Goal: Ask a question

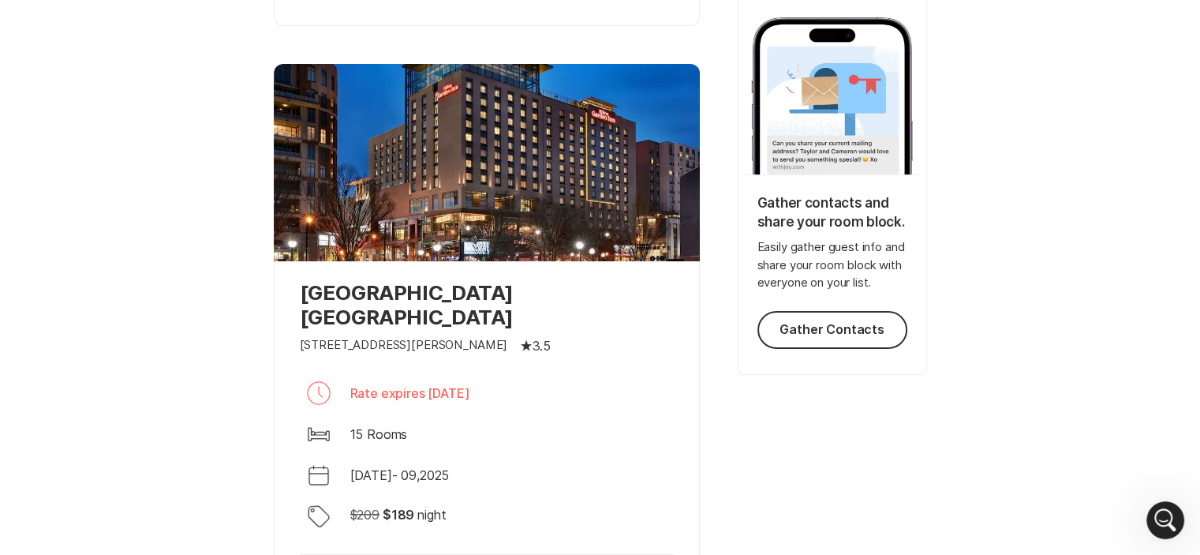
scroll to position [221, 0]
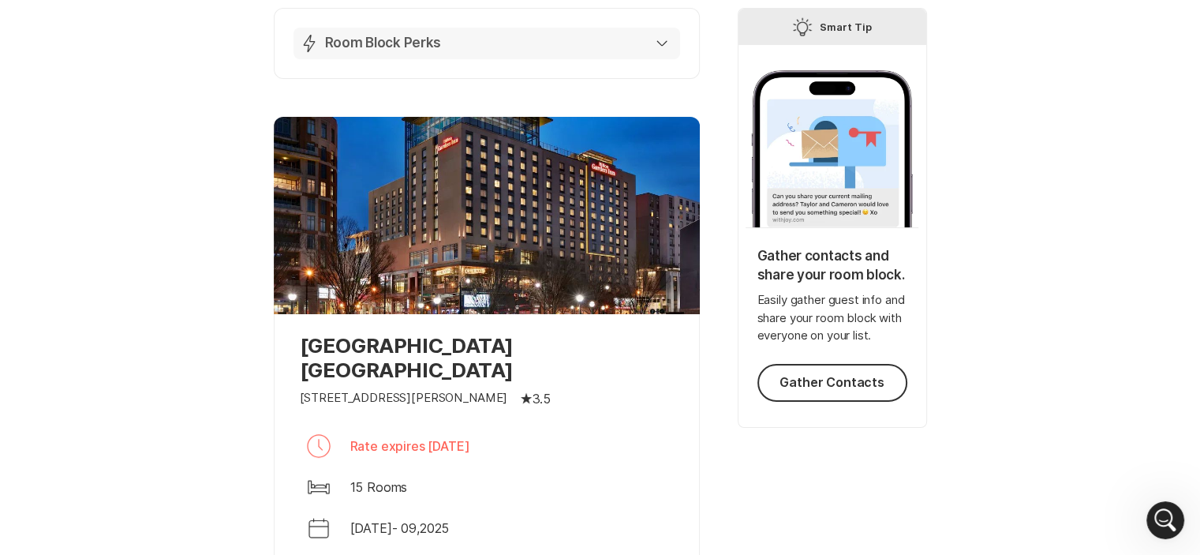
click at [650, 39] on div "Lightning Bolt Room Block Perks" at bounding box center [484, 43] width 368 height 19
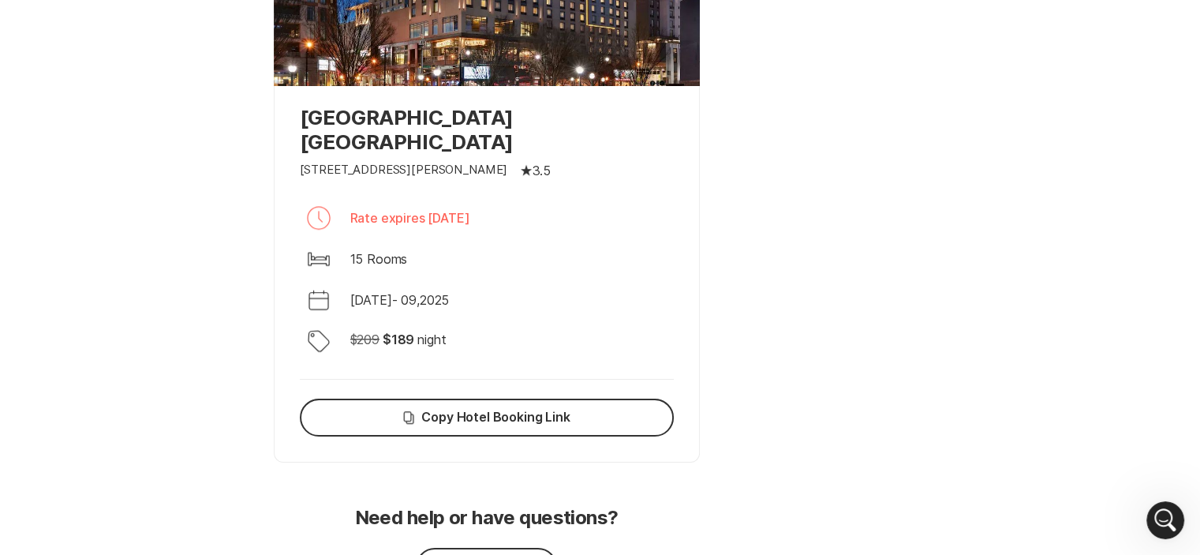
scroll to position [1168, 0]
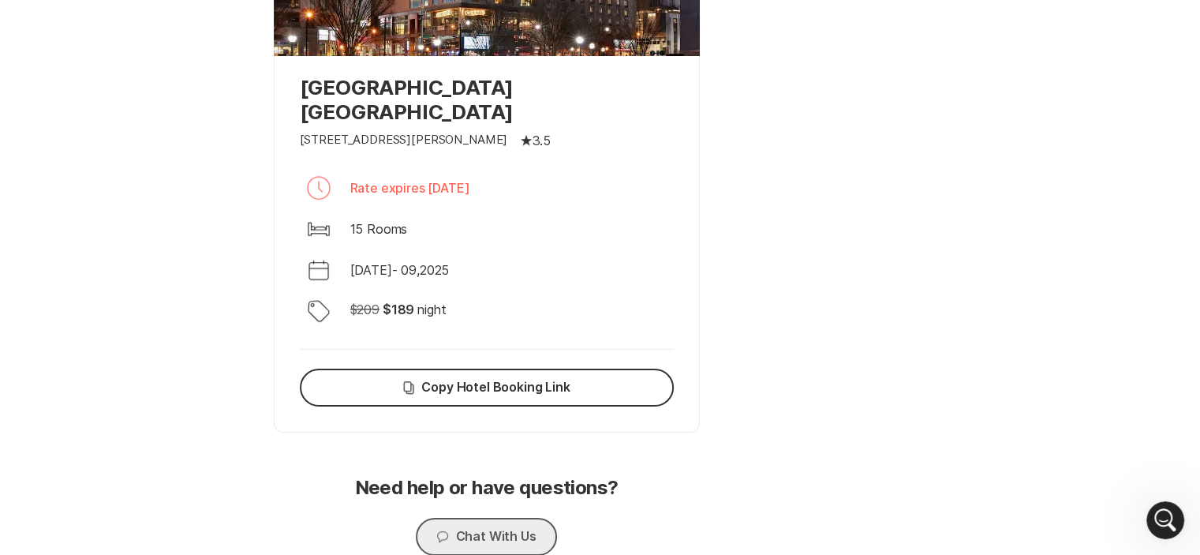
click at [525, 517] on button "Chat Chat With Us" at bounding box center [486, 536] width 140 height 38
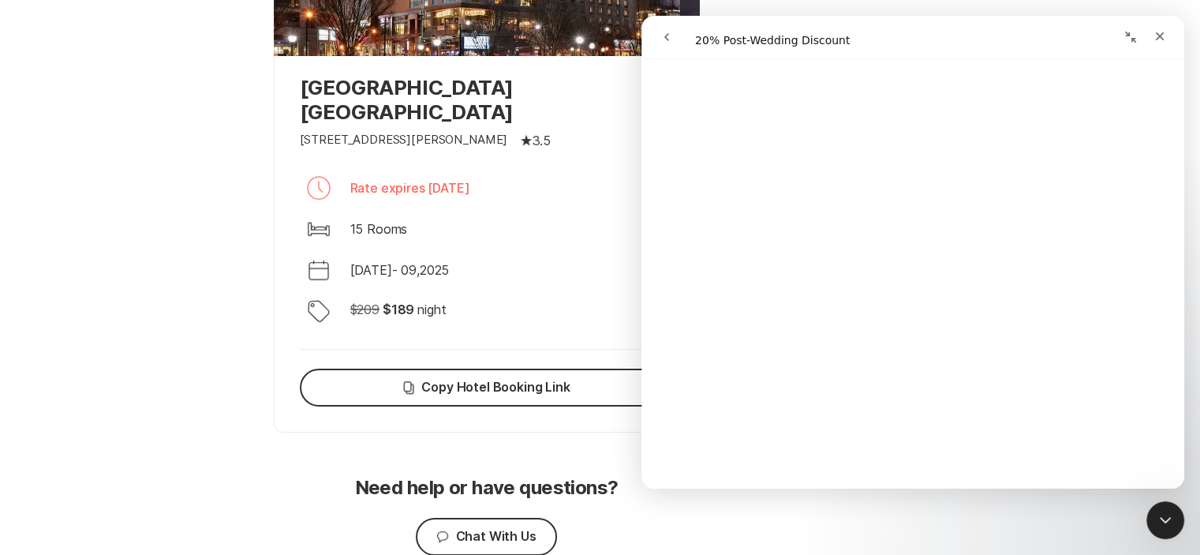
click at [667, 32] on icon "go back" at bounding box center [666, 37] width 13 height 13
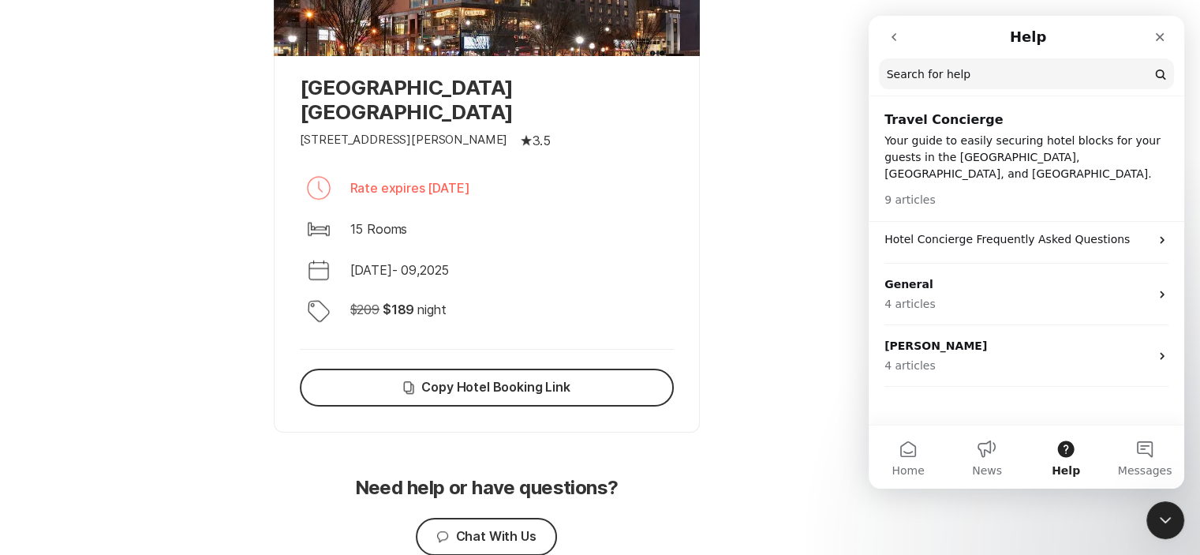
click at [1013, 133] on p "Your guide to easily securing hotel blocks for your guests in the [GEOGRAPHIC_D…" at bounding box center [1026, 158] width 284 height 50
click at [988, 462] on button "News" at bounding box center [986, 456] width 79 height 63
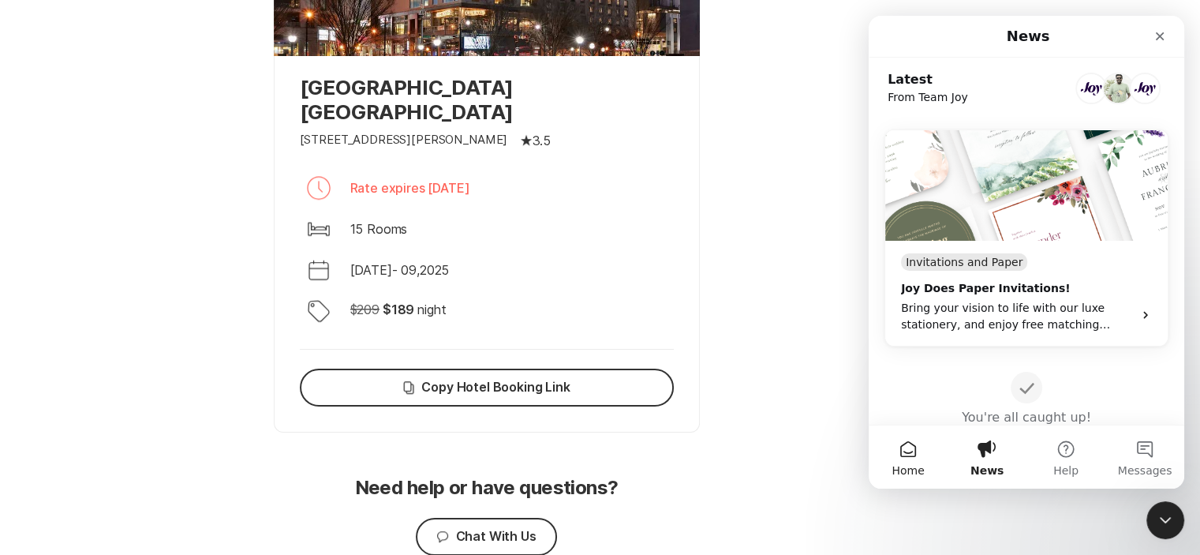
click at [913, 462] on button "Home" at bounding box center [908, 456] width 79 height 63
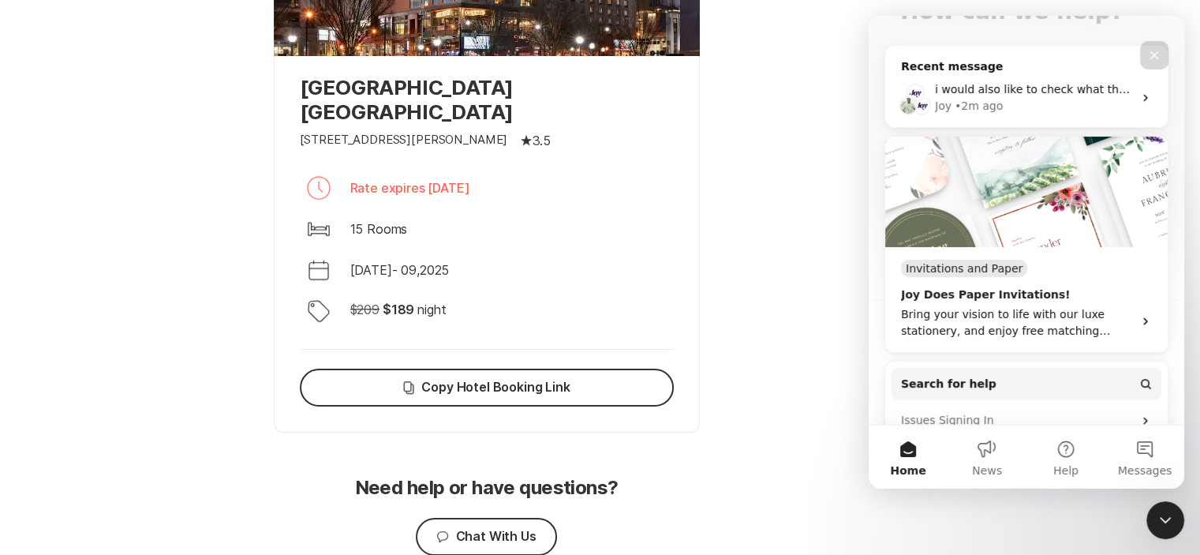
scroll to position [158, 0]
click at [1033, 92] on span "i would also like to check what the discount code is for the Elsewhere vacation…" at bounding box center [1201, 87] width 532 height 13
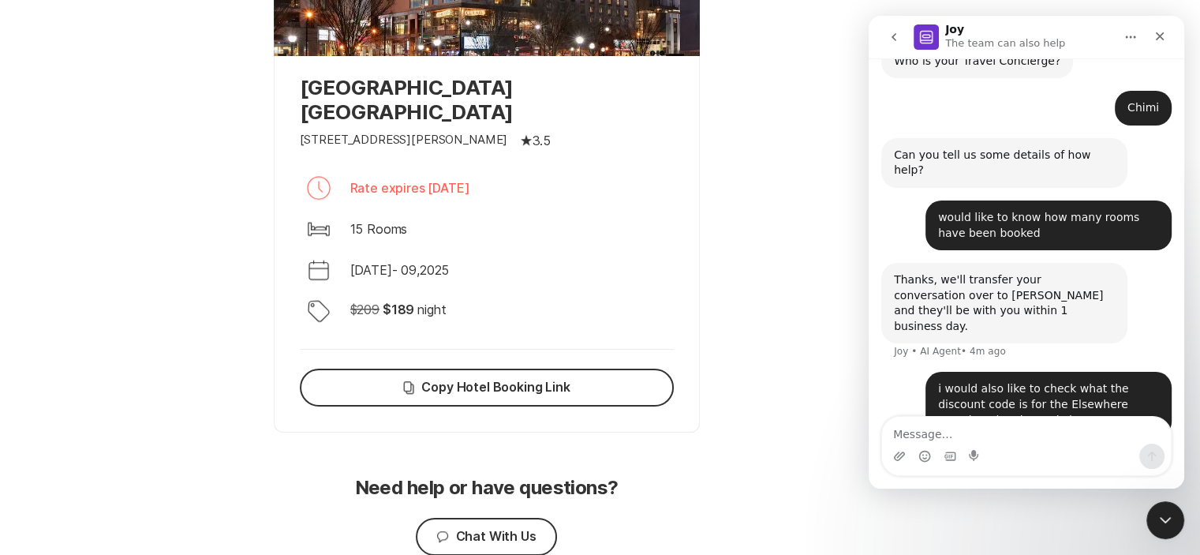
scroll to position [445, 0]
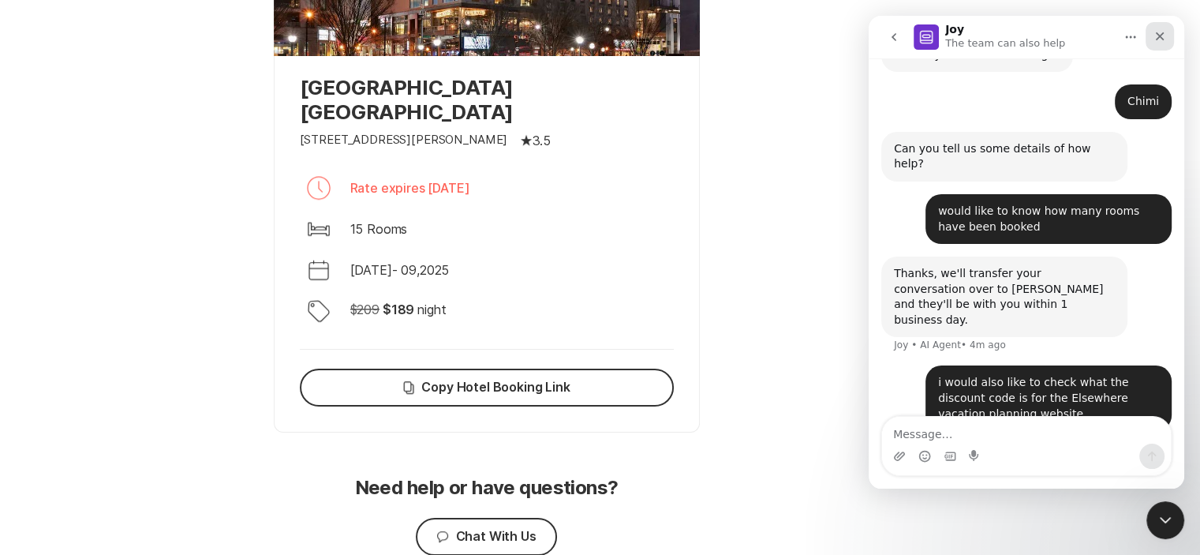
click at [1153, 30] on icon "Close" at bounding box center [1159, 36] width 13 height 13
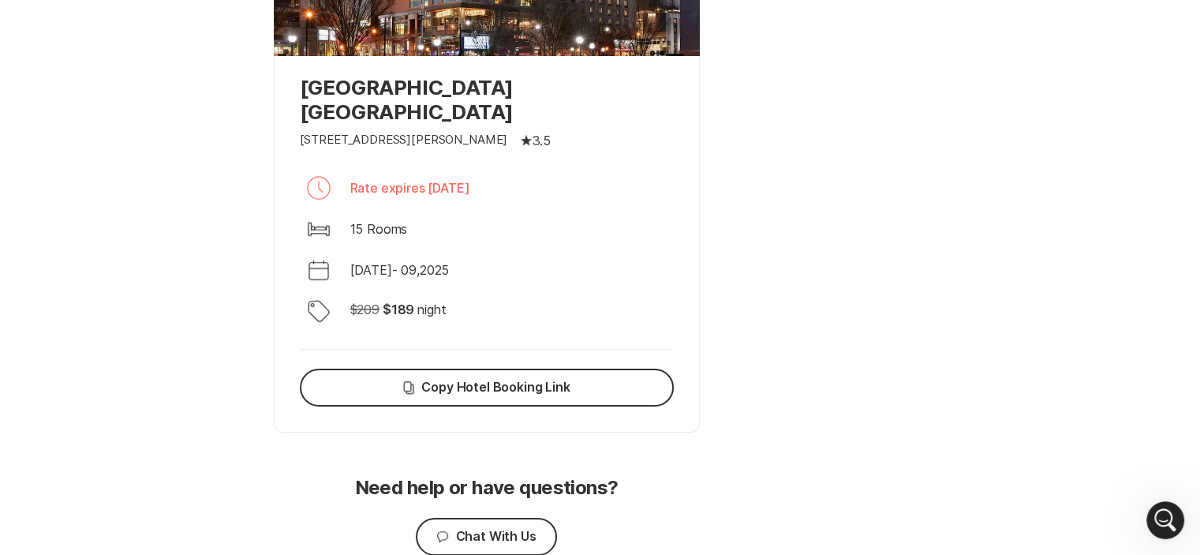
scroll to position [1225, 0]
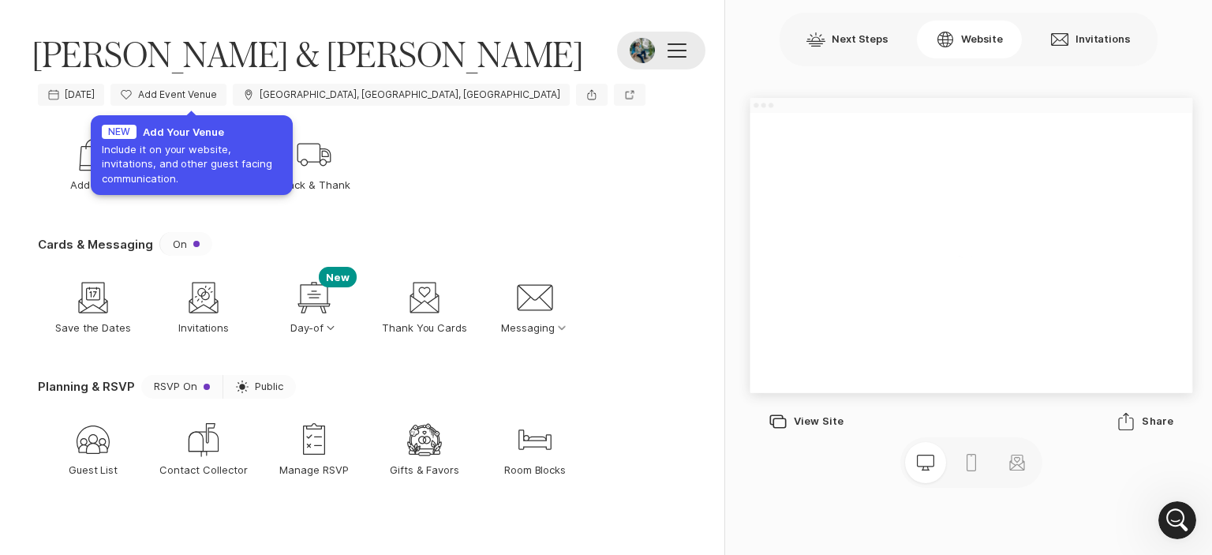
click at [683, 51] on div at bounding box center [676, 50] width 19 height 14
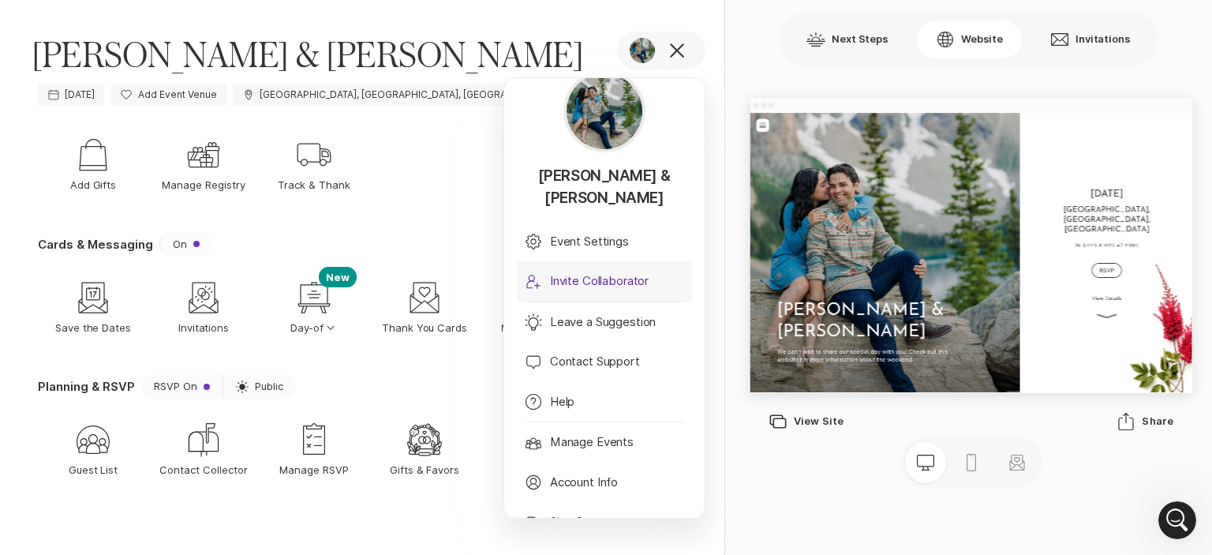
scroll to position [41, 0]
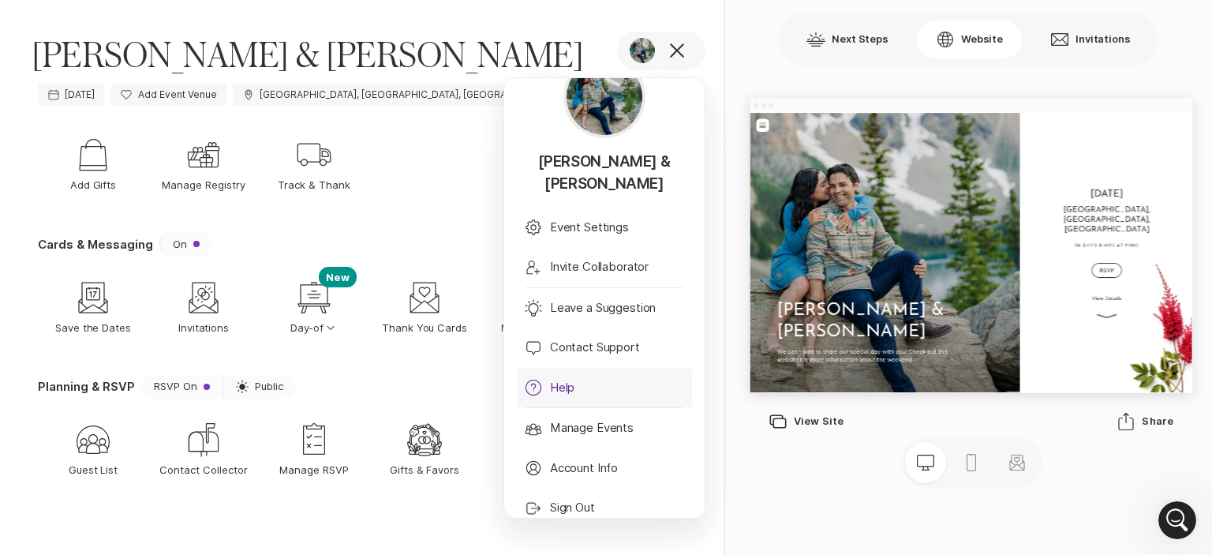
click at [561, 378] on link "Help Help" at bounding box center [604, 388] width 175 height 40
